Goal: Task Accomplishment & Management: Manage account settings

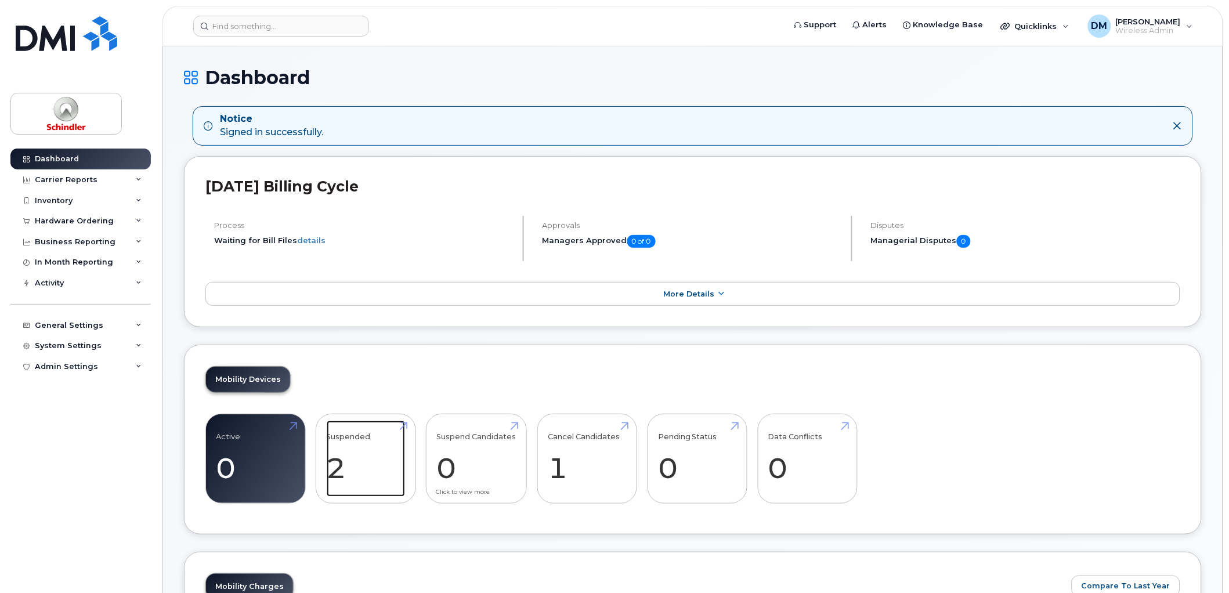
drag, startPoint x: 372, startPoint y: 461, endPoint x: 457, endPoint y: 461, distance: 85.3
click at [372, 461] on link "Suspended 2 100%" at bounding box center [366, 459] width 78 height 77
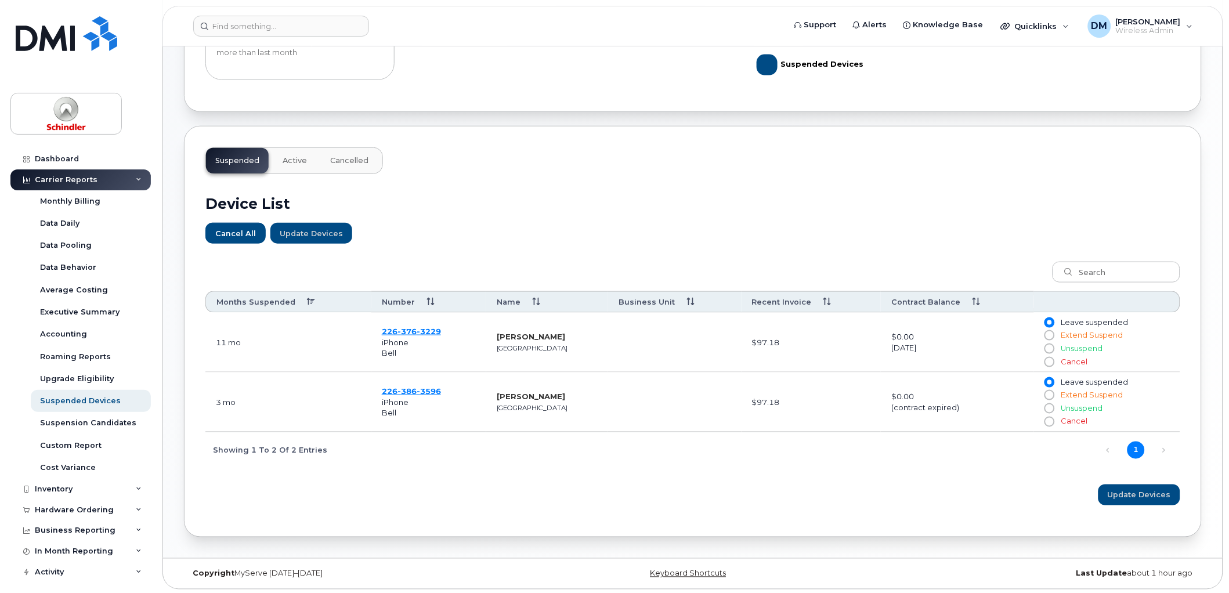
scroll to position [277, 0]
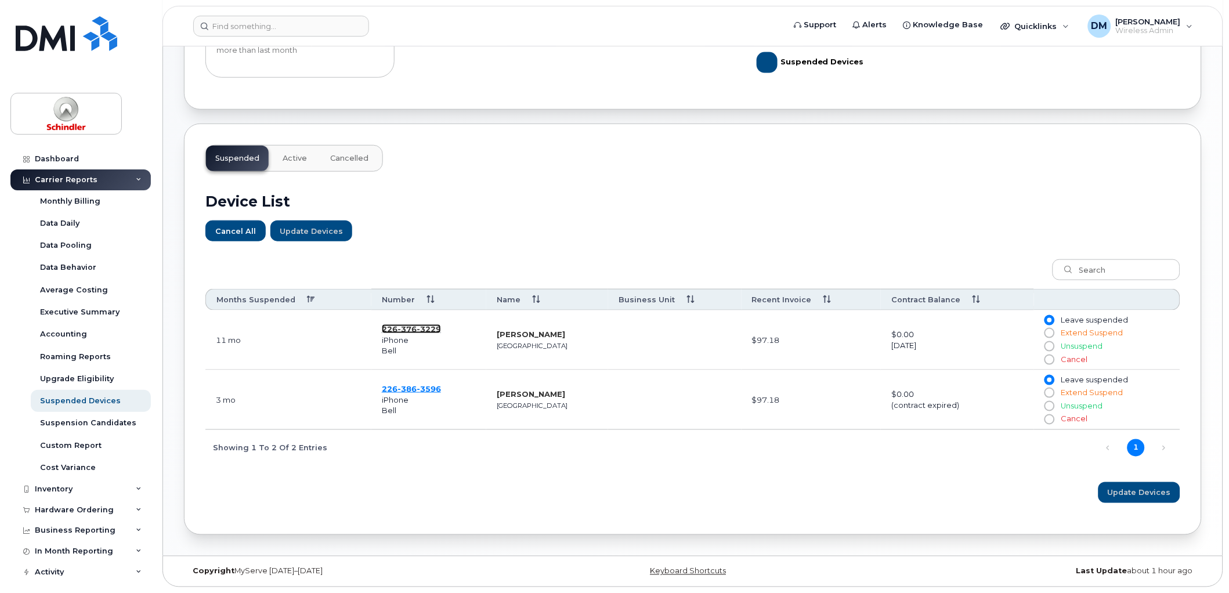
click at [426, 330] on span "3229" at bounding box center [429, 328] width 24 height 9
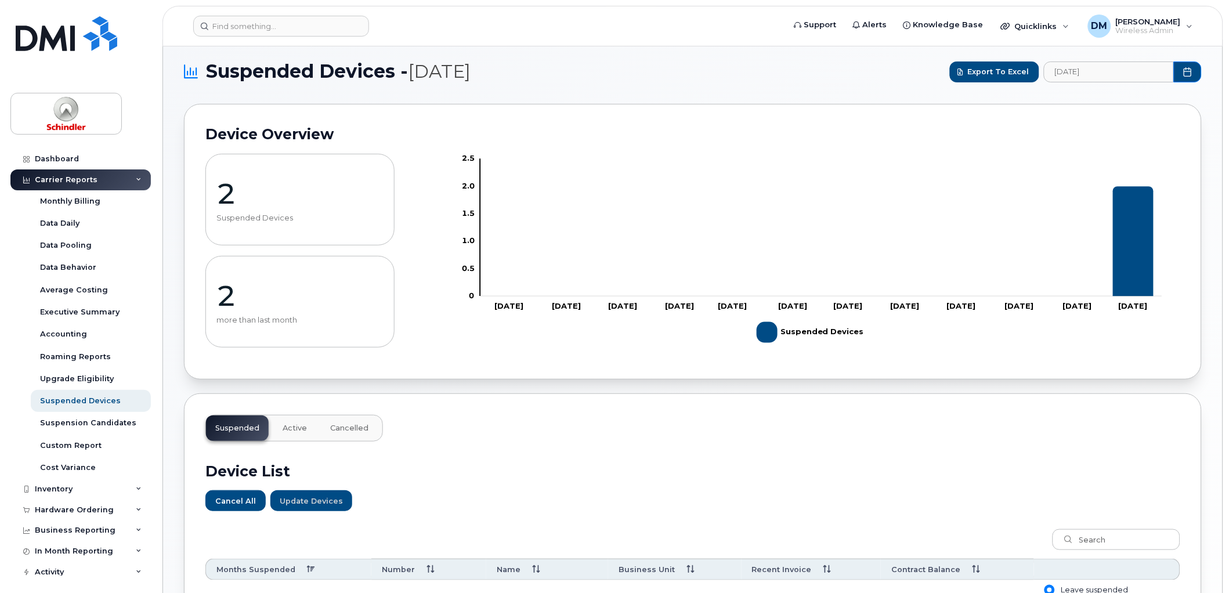
scroll to position [0, 0]
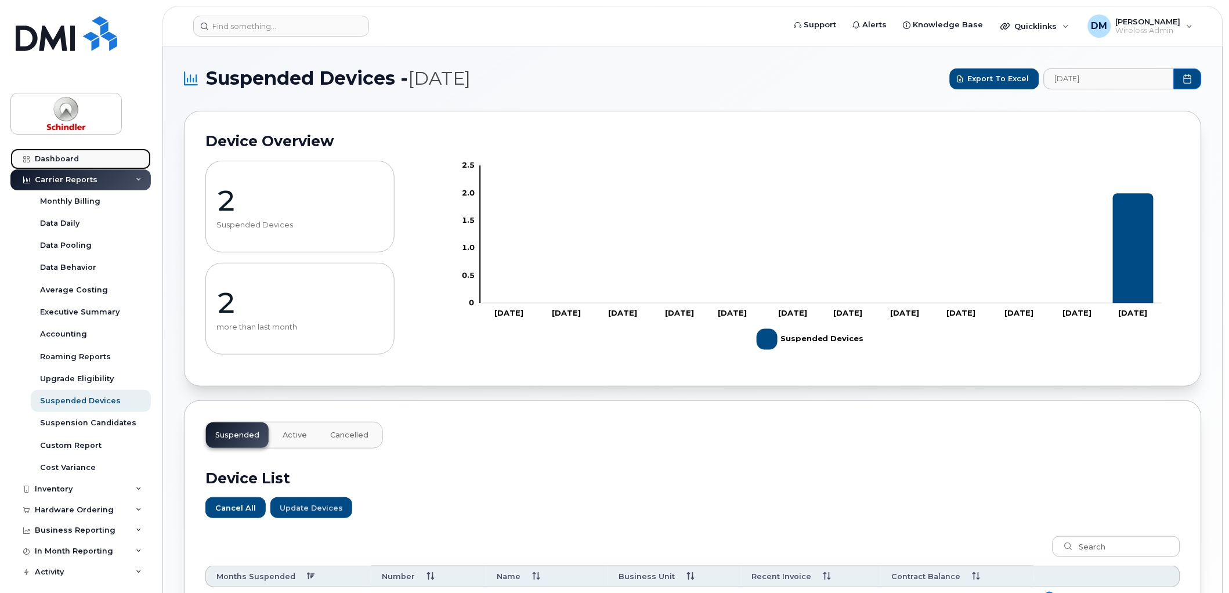
click at [70, 165] on link "Dashboard" at bounding box center [80, 159] width 140 height 21
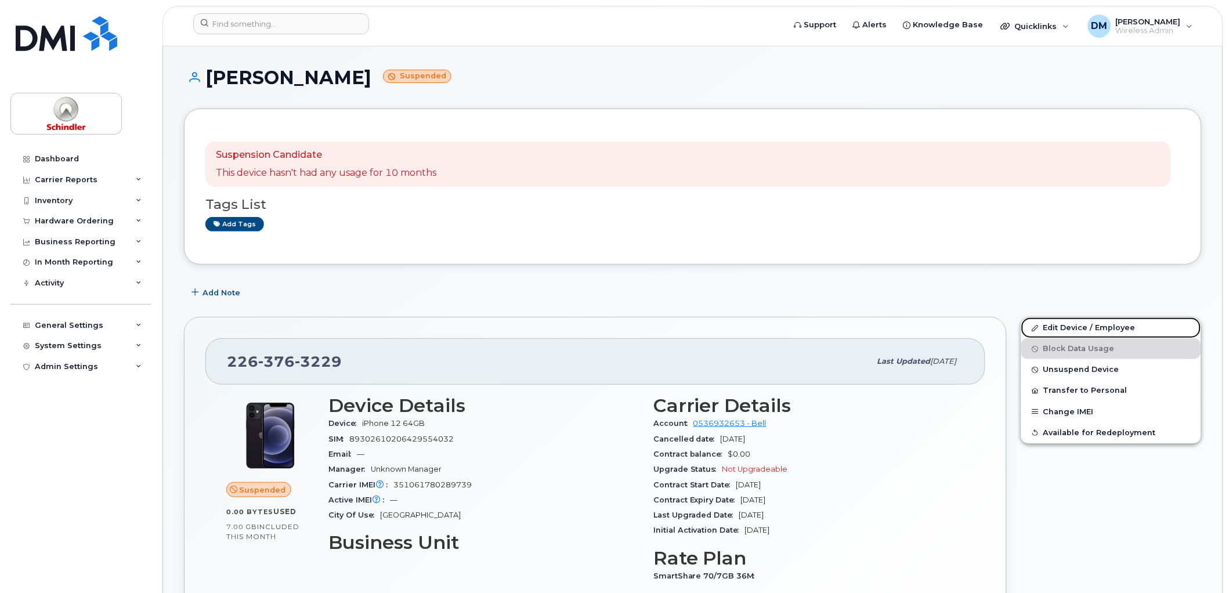
drag, startPoint x: 1095, startPoint y: 331, endPoint x: 1141, endPoint y: 340, distance: 46.1
click at [1095, 331] on link "Edit Device / Employee" at bounding box center [1112, 328] width 180 height 21
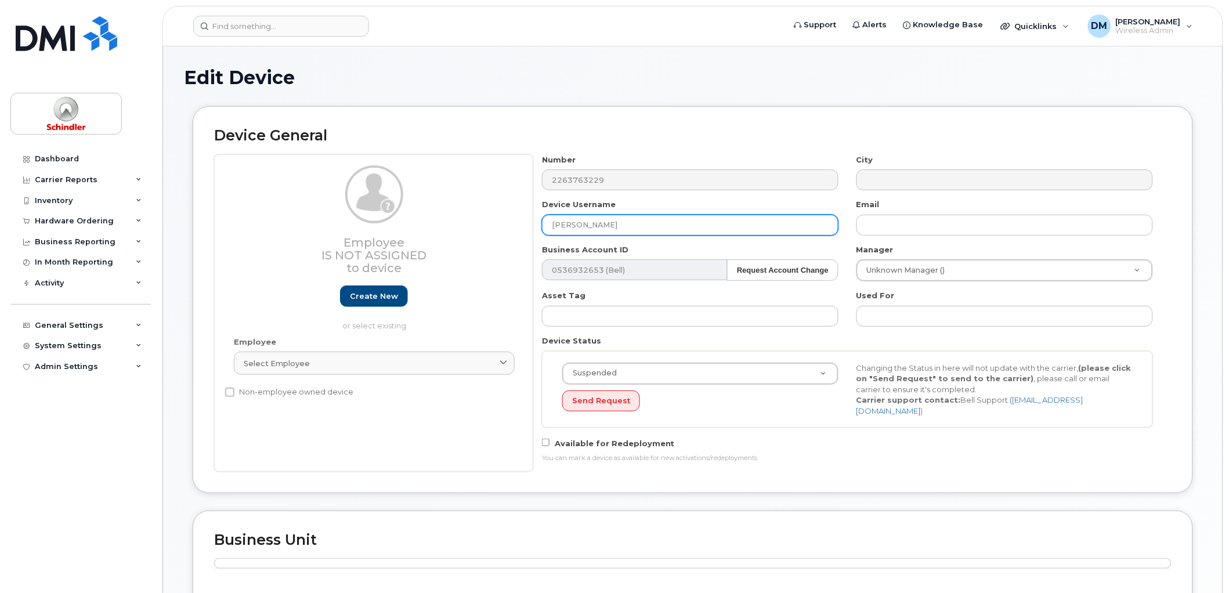
drag, startPoint x: 637, startPoint y: 225, endPoint x: 538, endPoint y: 228, distance: 99.9
click at [538, 228] on div "Device Username Prateek Pandon" at bounding box center [690, 217] width 315 height 37
type input "johna"
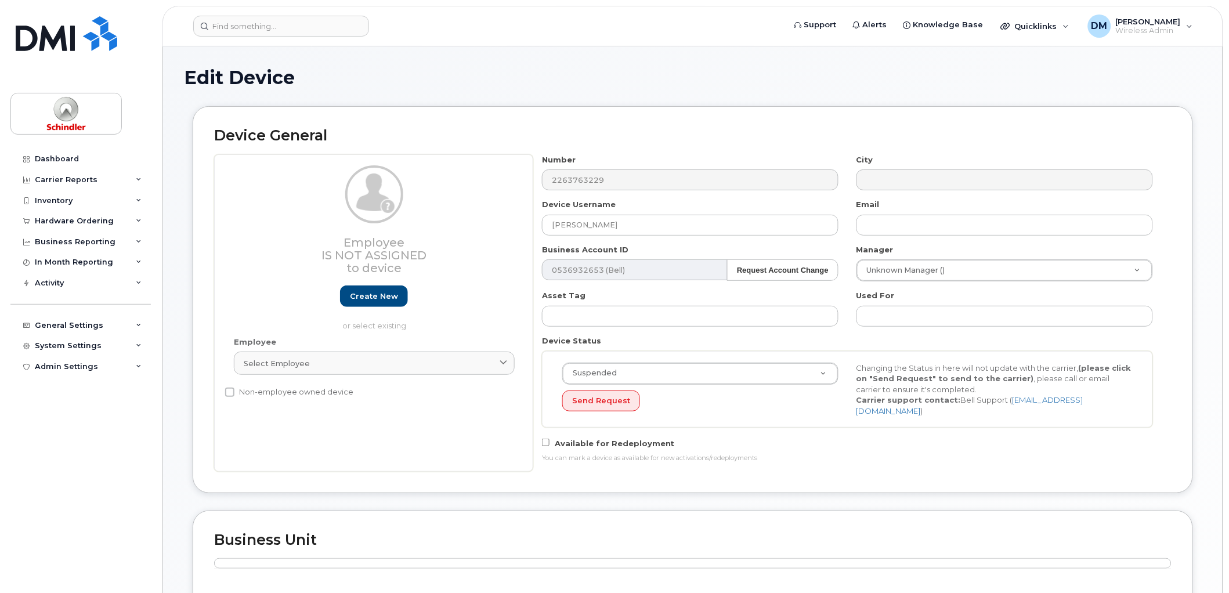
click at [379, 82] on h1 "Edit Device" at bounding box center [693, 77] width 1018 height 20
drag, startPoint x: 323, startPoint y: 22, endPoint x: 342, endPoint y: 24, distance: 19.9
click at [323, 22] on input at bounding box center [281, 26] width 176 height 21
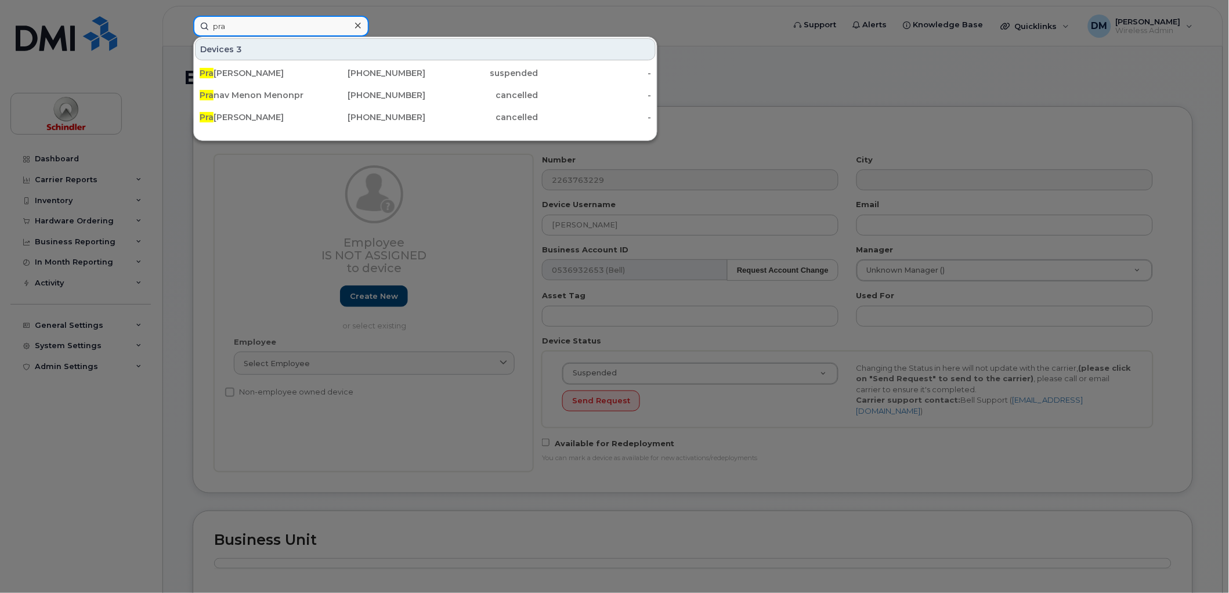
type input "pra"
click at [769, 75] on div at bounding box center [614, 296] width 1229 height 593
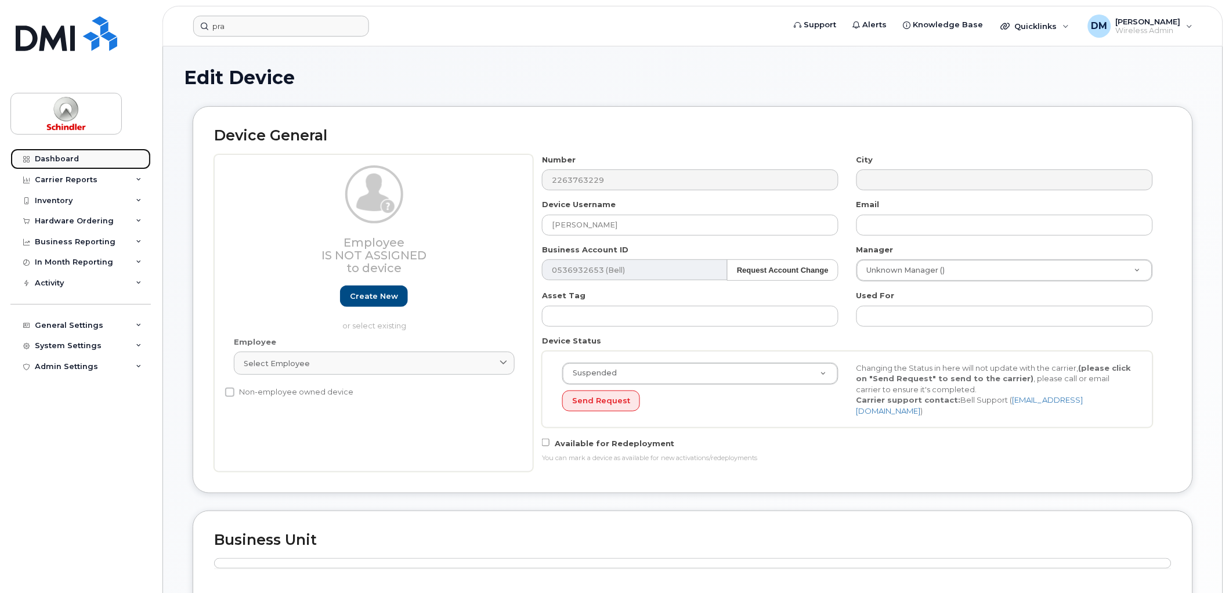
click at [92, 163] on link "Dashboard" at bounding box center [80, 159] width 140 height 21
